Goal: Task Accomplishment & Management: Use online tool/utility

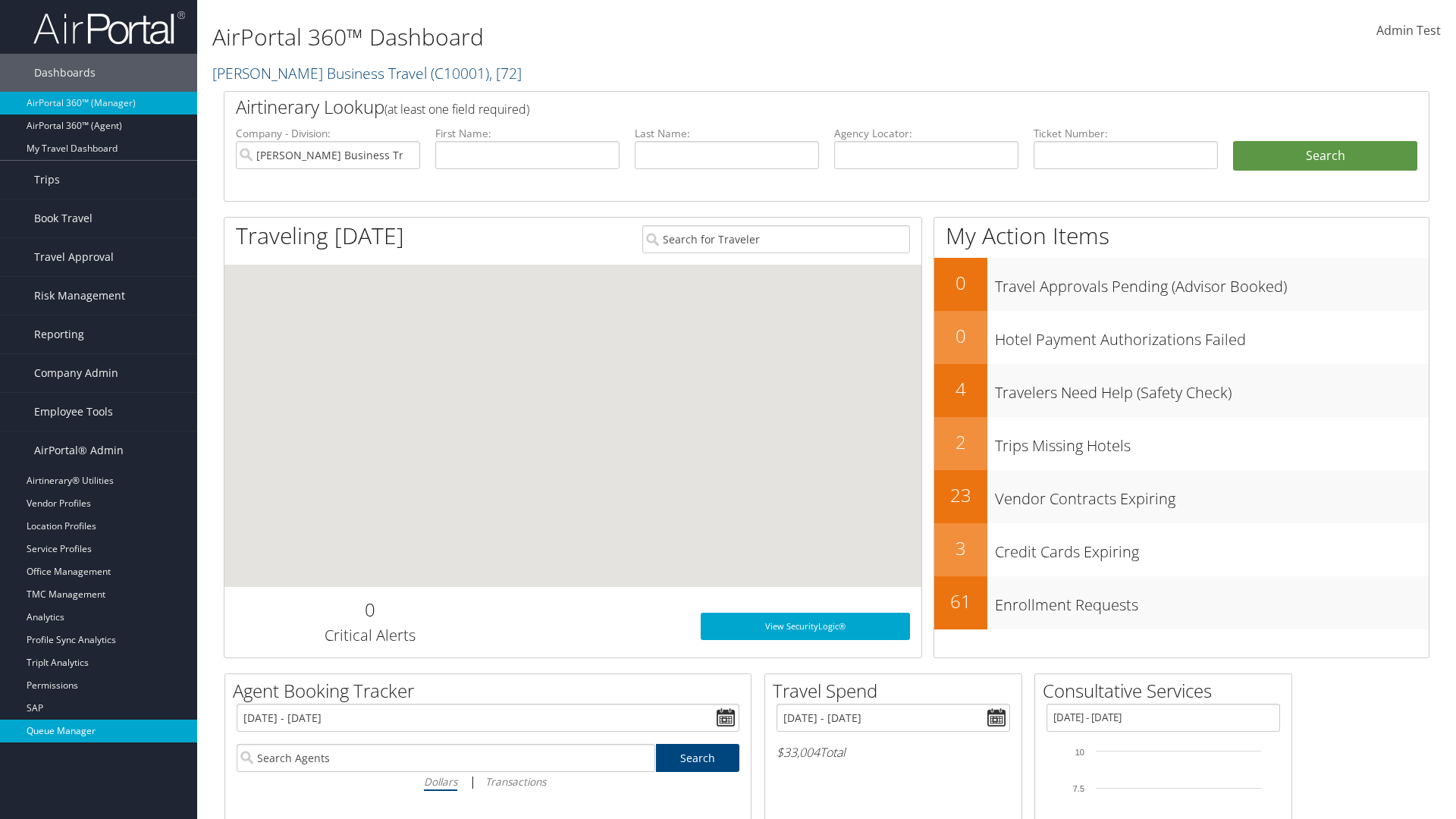
click at [99, 731] on link "Queue Manager" at bounding box center [99, 730] width 197 height 22
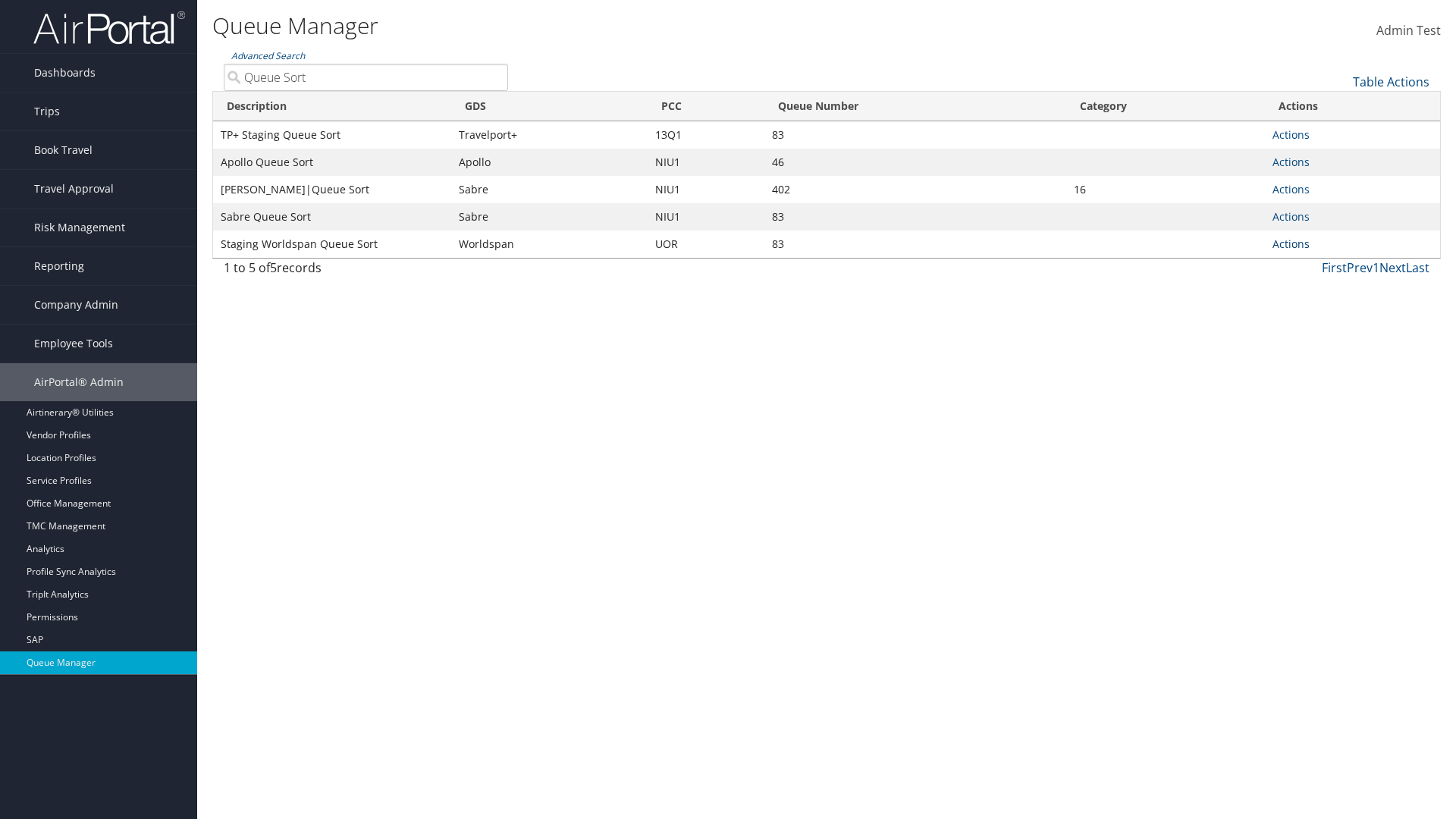
type input "Queue Sort"
click at [1291, 244] on link "Actions" at bounding box center [1290, 244] width 37 height 14
click at [1234, 266] on link "Edit Queue" at bounding box center [1235, 266] width 142 height 26
select select "9"
